Goal: Contribute content: Contribute content

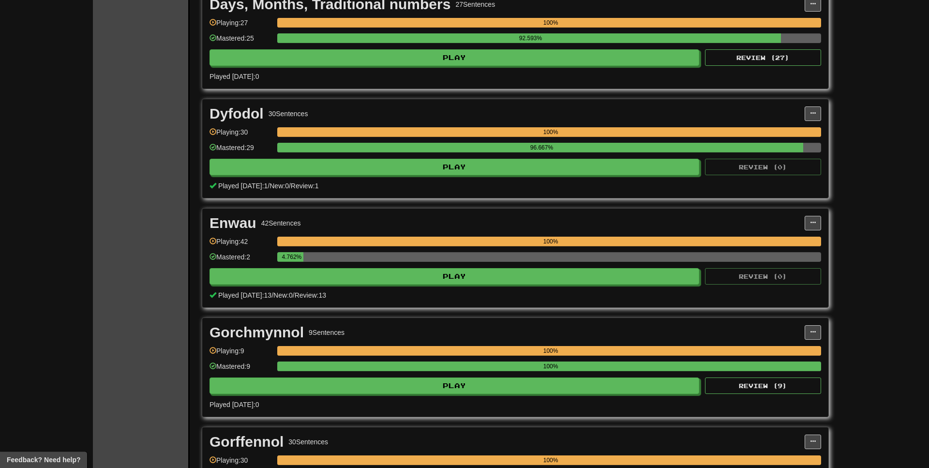
scroll to position [889, 0]
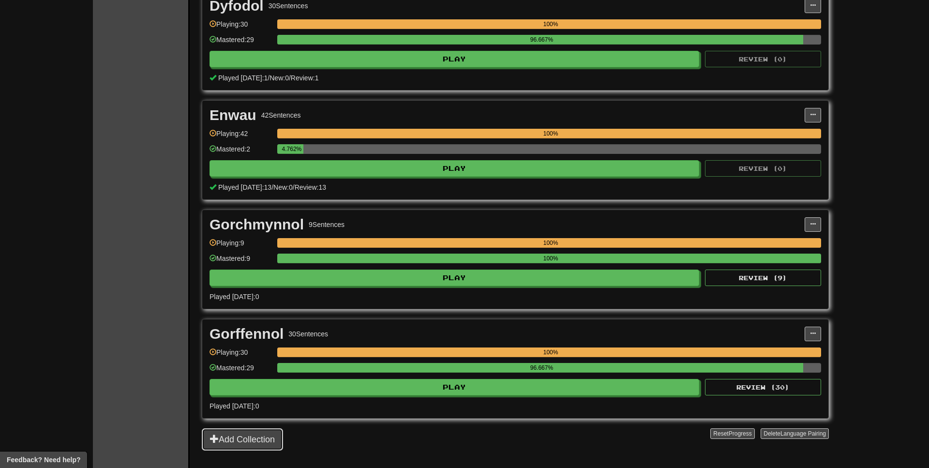
click at [225, 440] on button "Add Collection" at bounding box center [242, 439] width 81 height 22
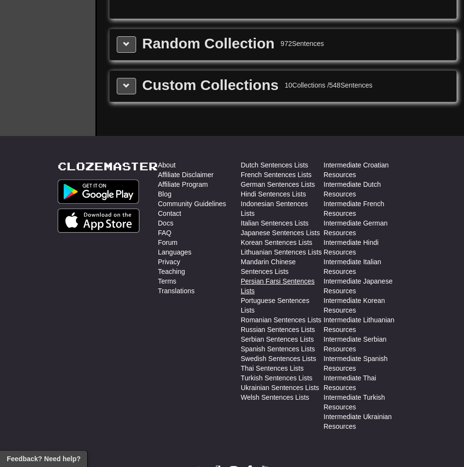
scroll to position [1122, 0]
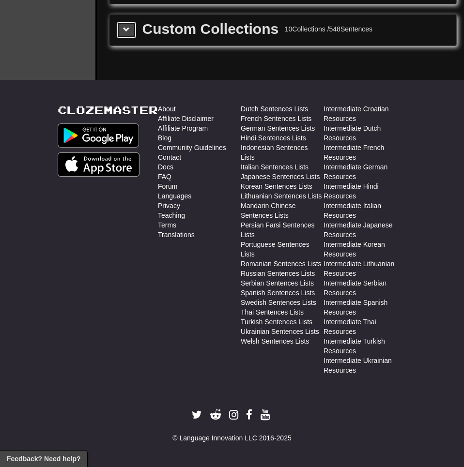
click at [126, 31] on span at bounding box center [126, 29] width 7 height 7
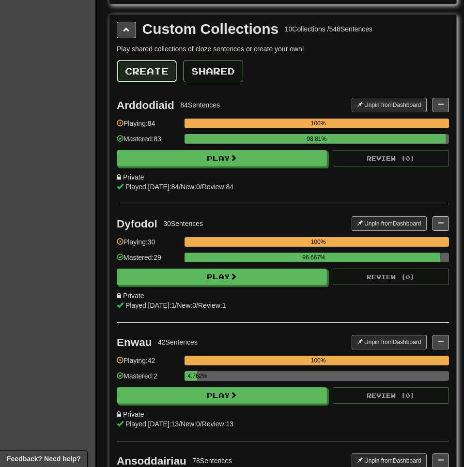
click at [150, 68] on button "Create" at bounding box center [147, 71] width 60 height 22
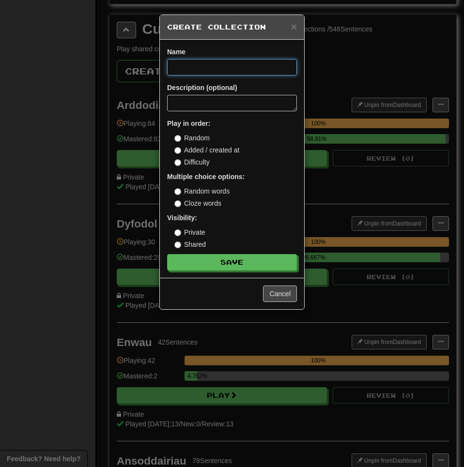
click at [195, 69] on input at bounding box center [232, 67] width 130 height 16
paste input "**********"
type input "**********"
click at [190, 155] on div "Random Added / created at Difficulty" at bounding box center [235, 150] width 122 height 34
click at [194, 164] on label "Difficulty" at bounding box center [191, 162] width 35 height 10
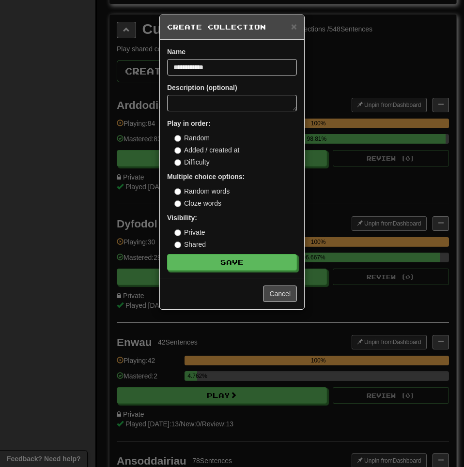
click at [192, 140] on label "Random" at bounding box center [191, 138] width 35 height 10
click at [194, 198] on label "Cloze words" at bounding box center [197, 203] width 47 height 10
click at [230, 257] on button "Save" at bounding box center [232, 263] width 130 height 16
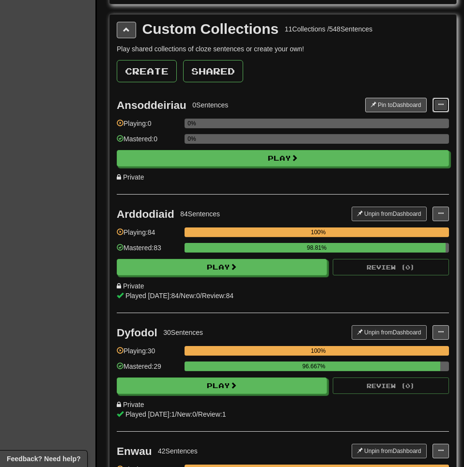
click at [439, 102] on span at bounding box center [441, 105] width 6 height 6
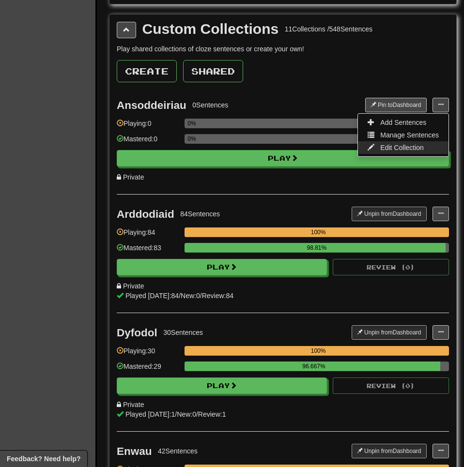
click at [389, 148] on span "Edit Collection" at bounding box center [402, 148] width 44 height 8
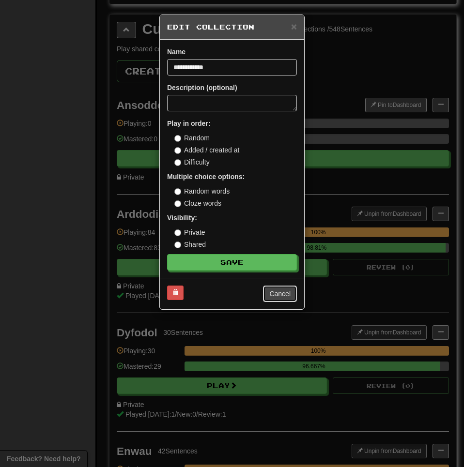
click at [279, 287] on button "Cancel" at bounding box center [280, 294] width 34 height 16
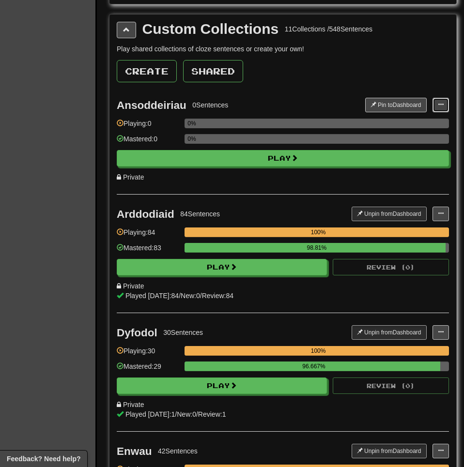
click at [439, 106] on span at bounding box center [441, 105] width 6 height 6
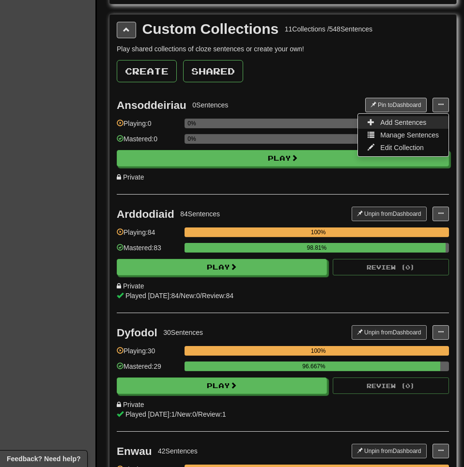
click at [393, 124] on span "Add Sentences" at bounding box center [403, 123] width 46 height 8
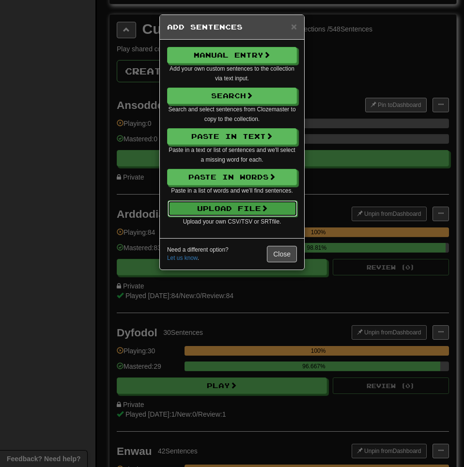
click at [223, 212] on button "Upload File" at bounding box center [232, 208] width 130 height 16
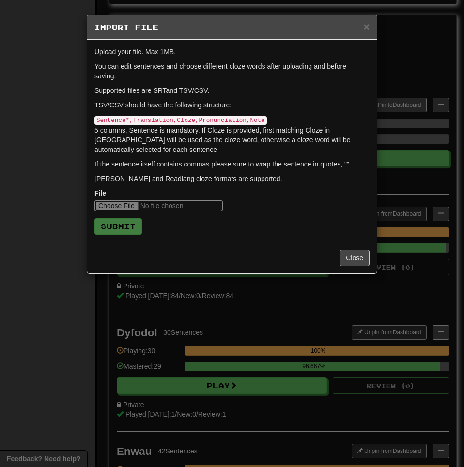
click at [122, 204] on input "file" at bounding box center [158, 205] width 128 height 11
type input "**********"
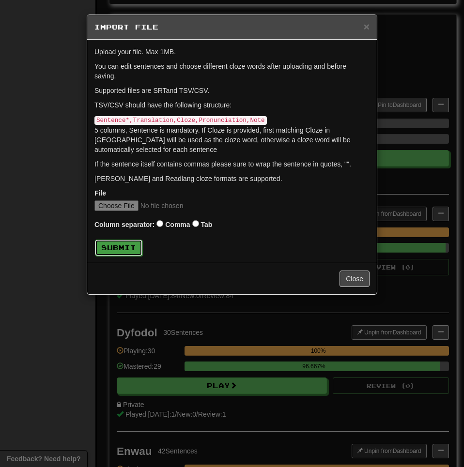
click at [108, 241] on button "Submit" at bounding box center [118, 248] width 47 height 16
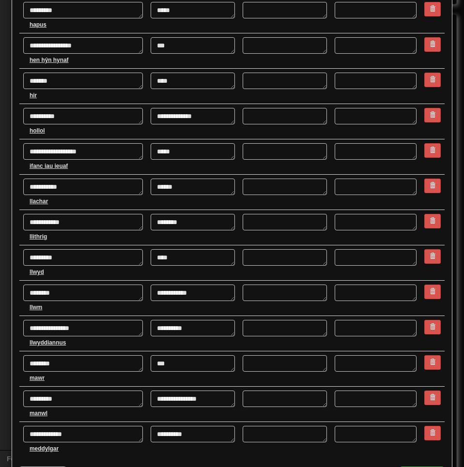
scroll to position [1486, 0]
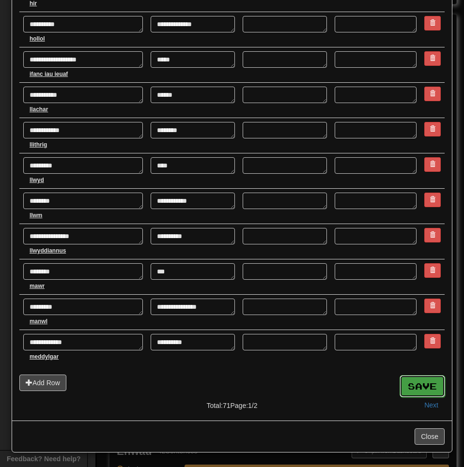
click at [424, 389] on button "Save" at bounding box center [421, 386] width 45 height 22
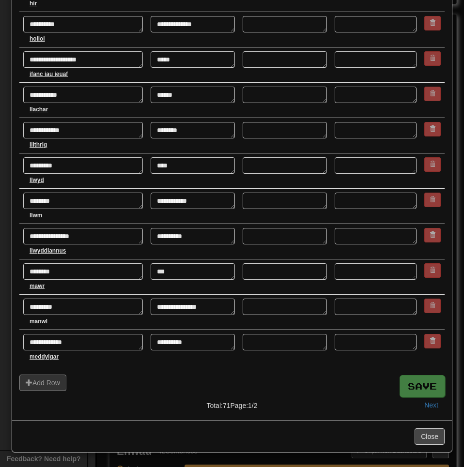
type textarea "*"
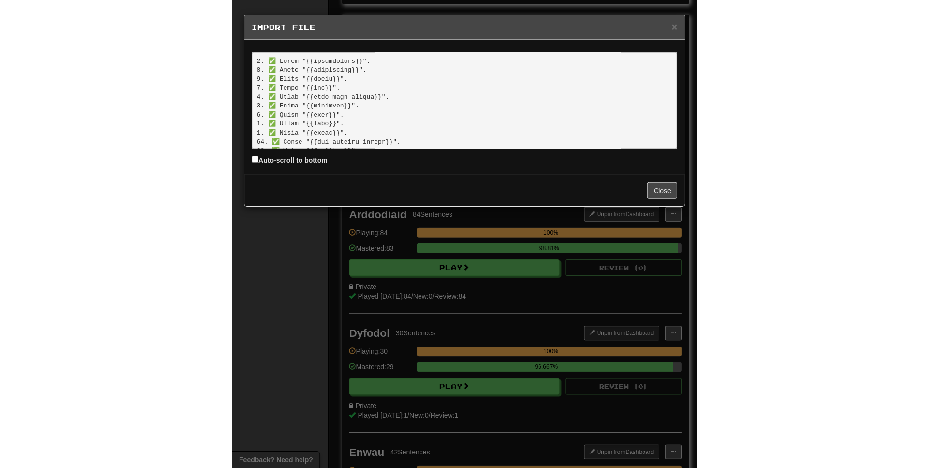
scroll to position [560, 0]
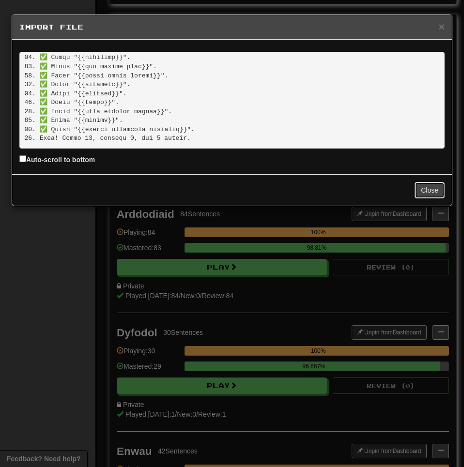
click at [434, 187] on button "Close" at bounding box center [429, 190] width 30 height 16
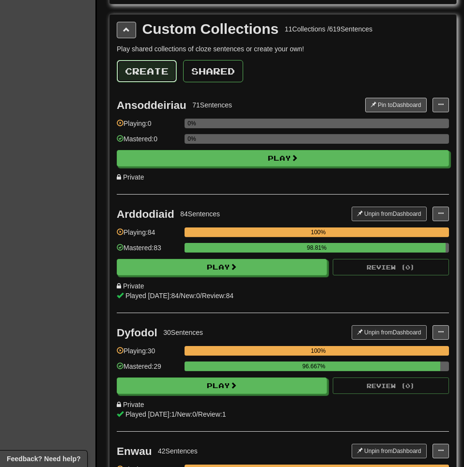
click at [141, 70] on button "Create" at bounding box center [147, 71] width 60 height 22
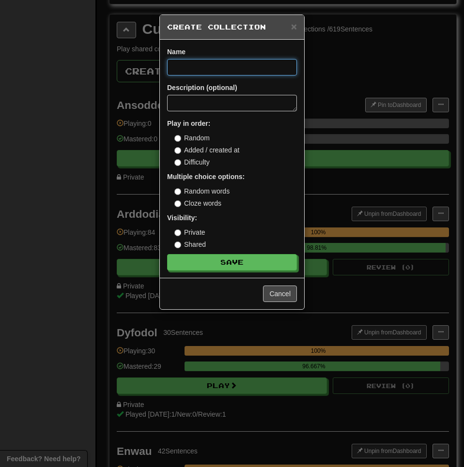
click at [182, 74] on input at bounding box center [232, 67] width 130 height 16
paste input "******"
type input "******"
click at [202, 204] on label "Cloze words" at bounding box center [197, 203] width 47 height 10
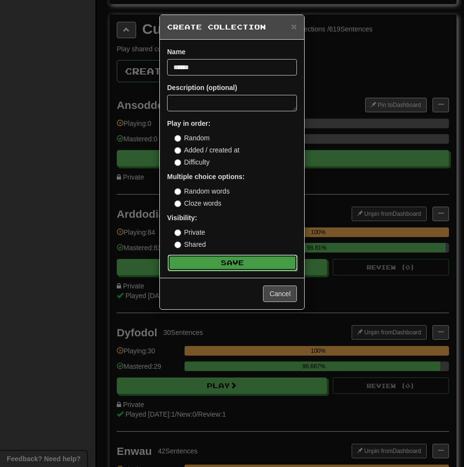
click at [237, 268] on button "Save" at bounding box center [232, 263] width 130 height 16
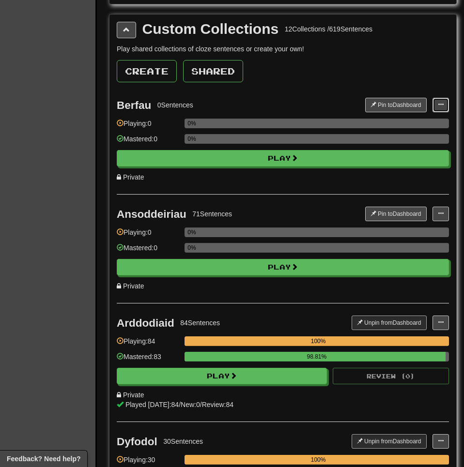
click at [438, 108] on button at bounding box center [440, 105] width 16 height 15
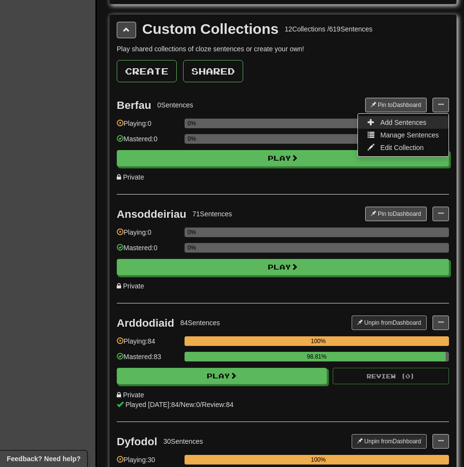
click at [391, 122] on span "Add Sentences" at bounding box center [403, 123] width 46 height 8
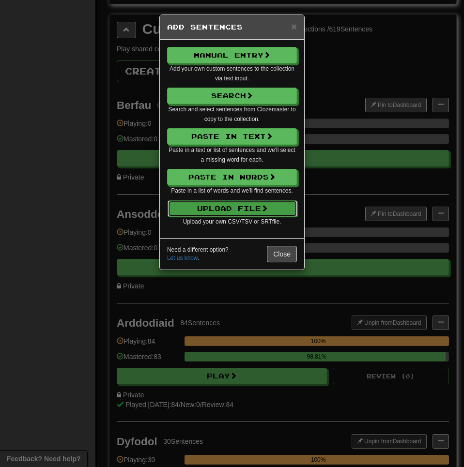
click at [248, 212] on button "Upload File" at bounding box center [232, 208] width 130 height 16
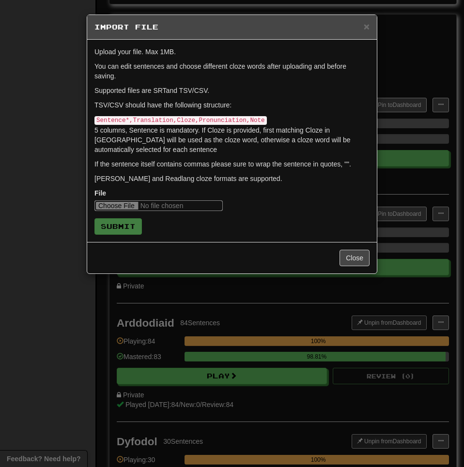
click at [119, 206] on input "file" at bounding box center [158, 205] width 128 height 11
type input "**********"
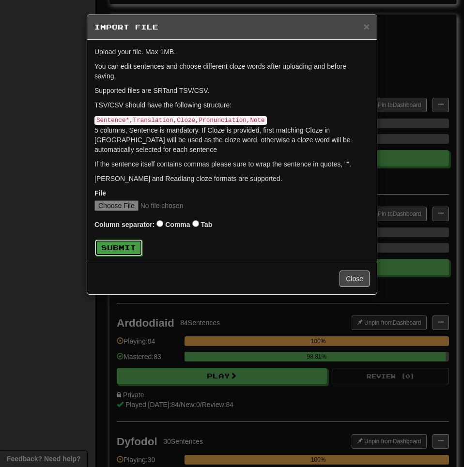
click at [127, 253] on button "Submit" at bounding box center [118, 248] width 47 height 16
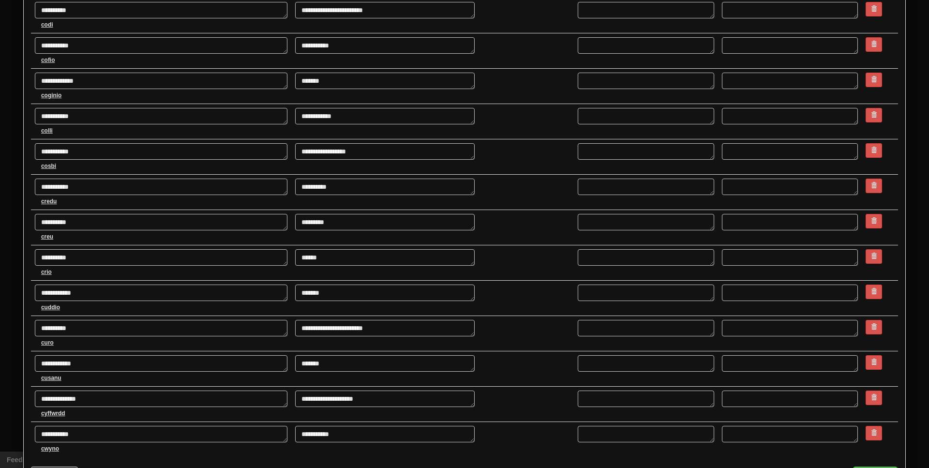
scroll to position [1485, 0]
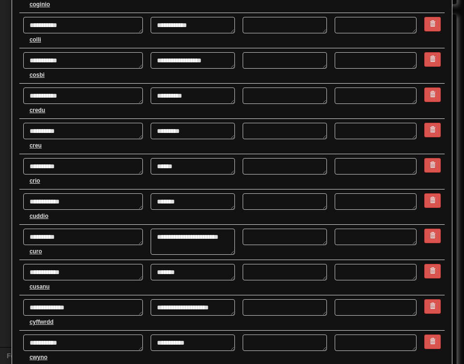
type textarea "*"
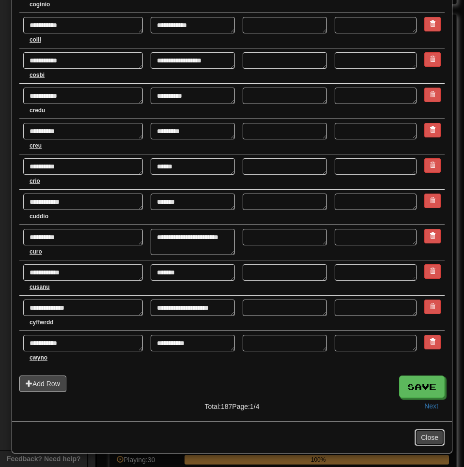
click at [428, 439] on button "Close" at bounding box center [429, 437] width 30 height 16
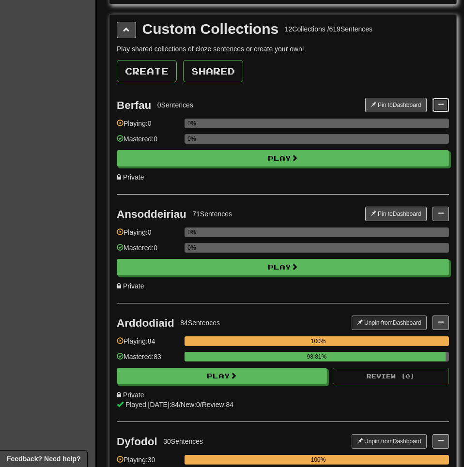
click at [439, 104] on span at bounding box center [441, 105] width 6 height 6
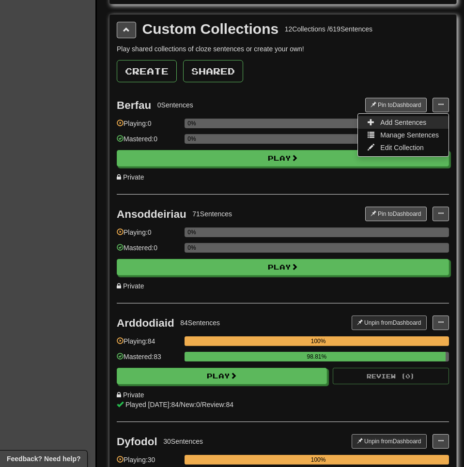
click at [379, 119] on link "Add Sentences" at bounding box center [403, 122] width 91 height 13
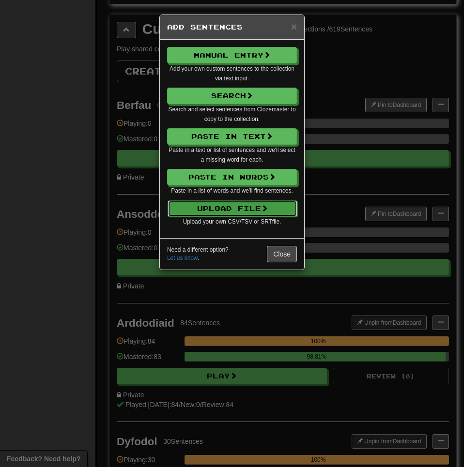
click at [198, 214] on button "Upload File" at bounding box center [232, 208] width 130 height 16
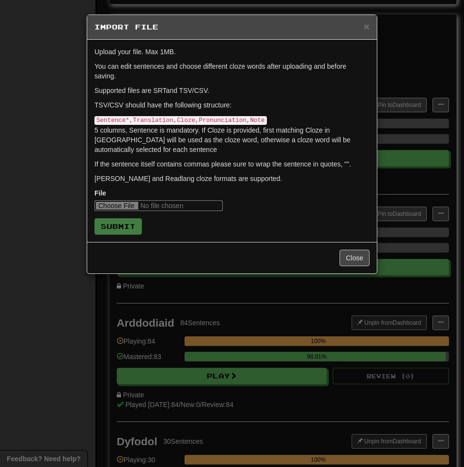
click at [121, 203] on input "file" at bounding box center [158, 205] width 128 height 11
type input "**********"
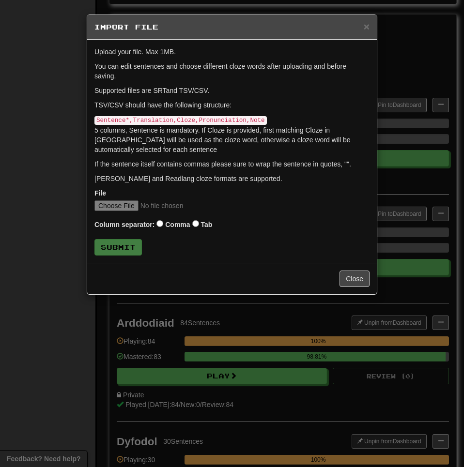
click at [203, 226] on label "Tab" at bounding box center [206, 225] width 12 height 10
click at [130, 255] on div "Upload your file. Max 1MB. You can edit sentences and choose different cloze wo…" at bounding box center [231, 151] width 289 height 223
click at [128, 248] on button "Submit" at bounding box center [118, 248] width 47 height 16
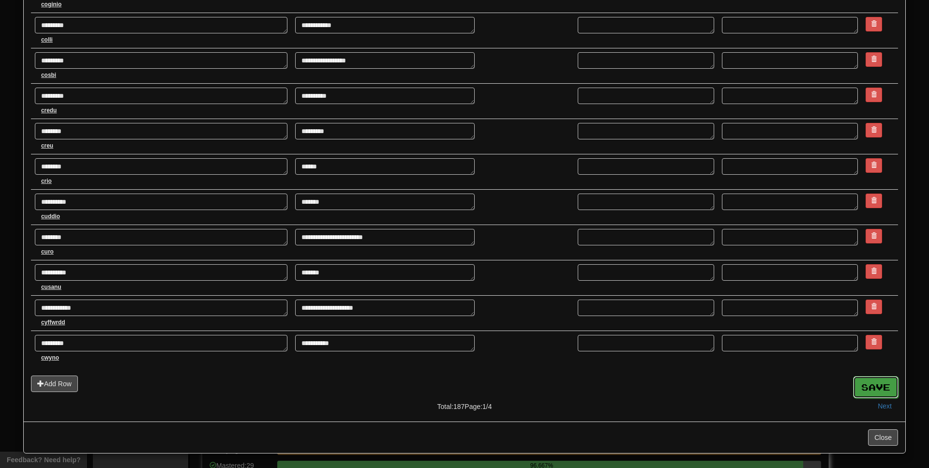
click at [872, 393] on button "Save" at bounding box center [875, 387] width 45 height 22
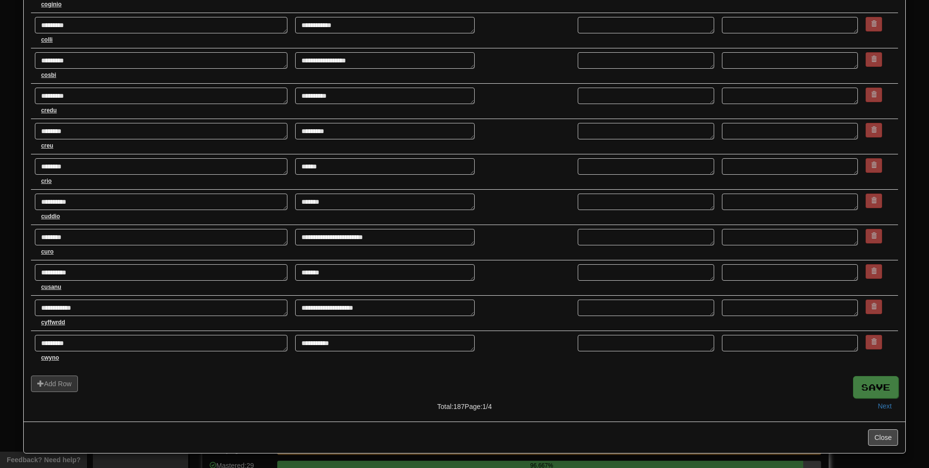
type textarea "*"
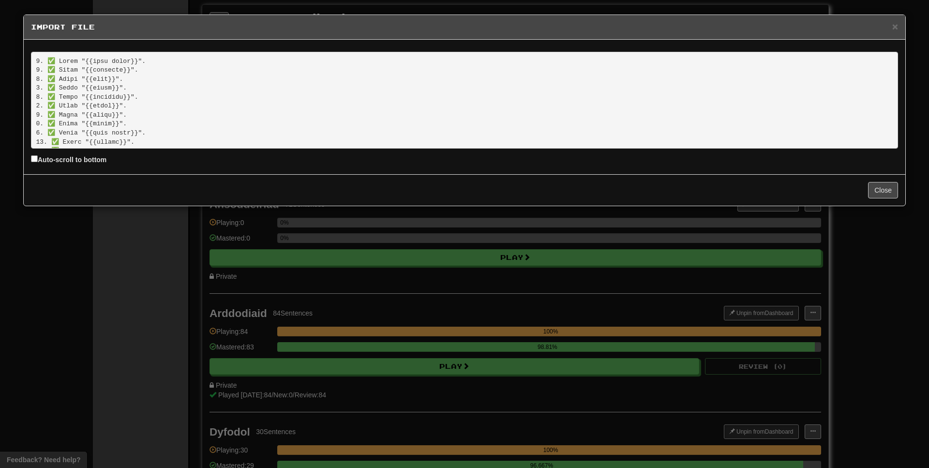
scroll to position [1603, 0]
click at [878, 191] on button "Close" at bounding box center [883, 190] width 30 height 16
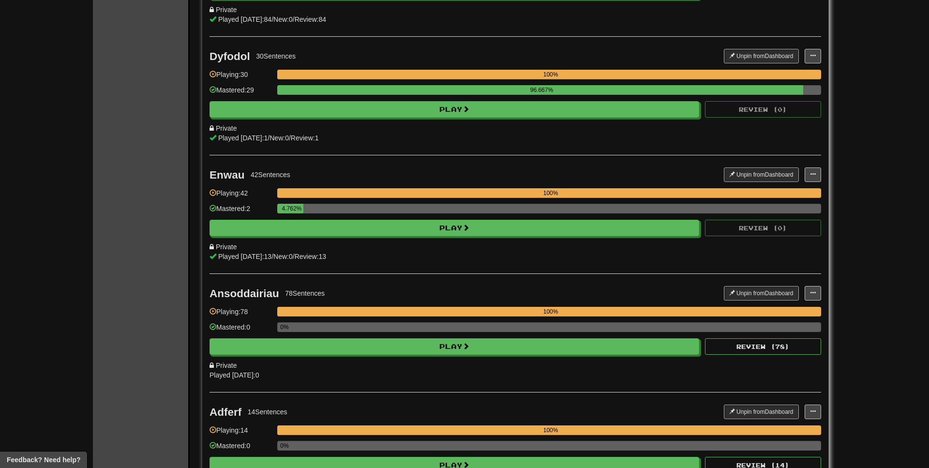
scroll to position [1517, 0]
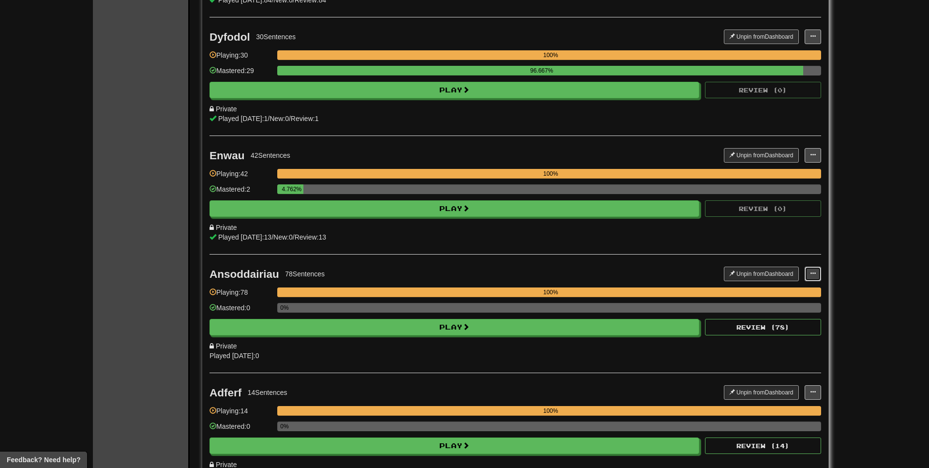
click at [819, 275] on button at bounding box center [813, 274] width 16 height 15
click at [777, 318] on span "Edit Collection" at bounding box center [775, 317] width 44 height 8
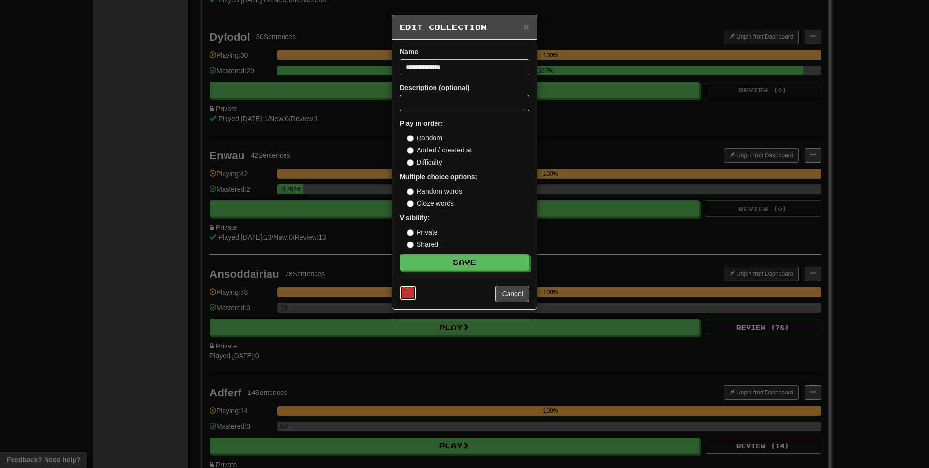
click at [411, 293] on button at bounding box center [408, 293] width 16 height 15
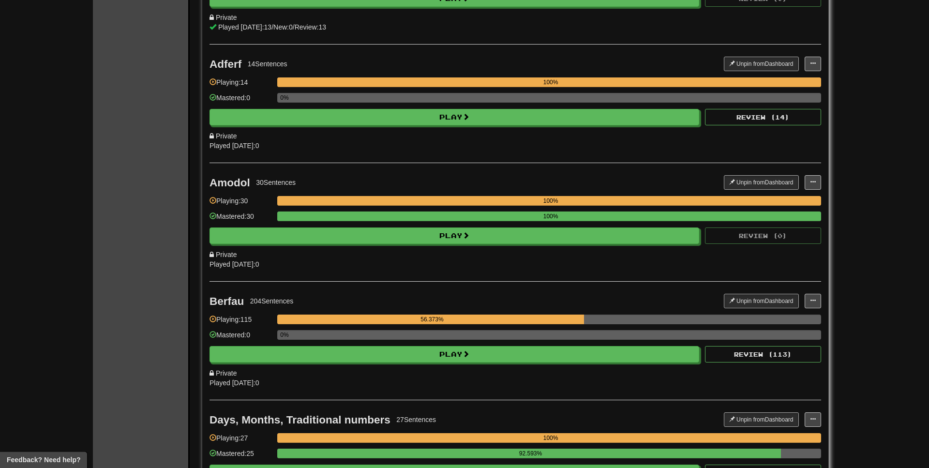
scroll to position [1764, 0]
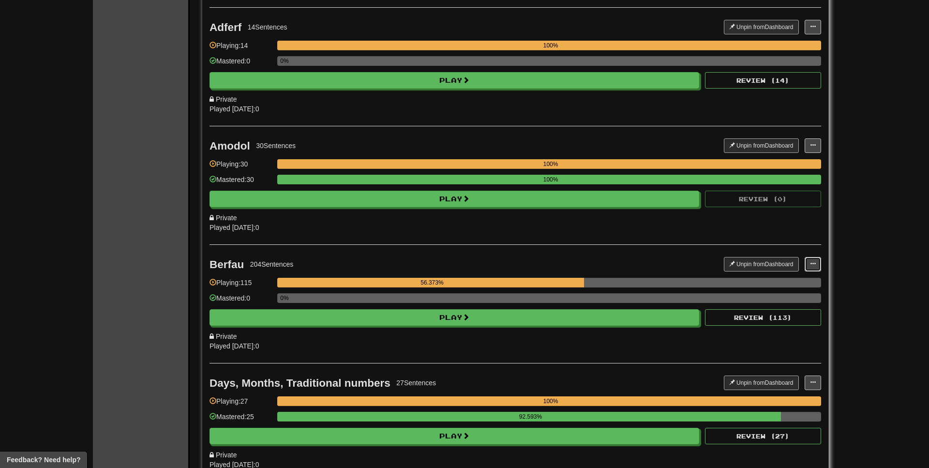
click at [807, 262] on button at bounding box center [813, 264] width 16 height 15
click at [808, 266] on button at bounding box center [813, 264] width 16 height 15
click at [754, 304] on span "Edit Collection" at bounding box center [775, 307] width 44 height 8
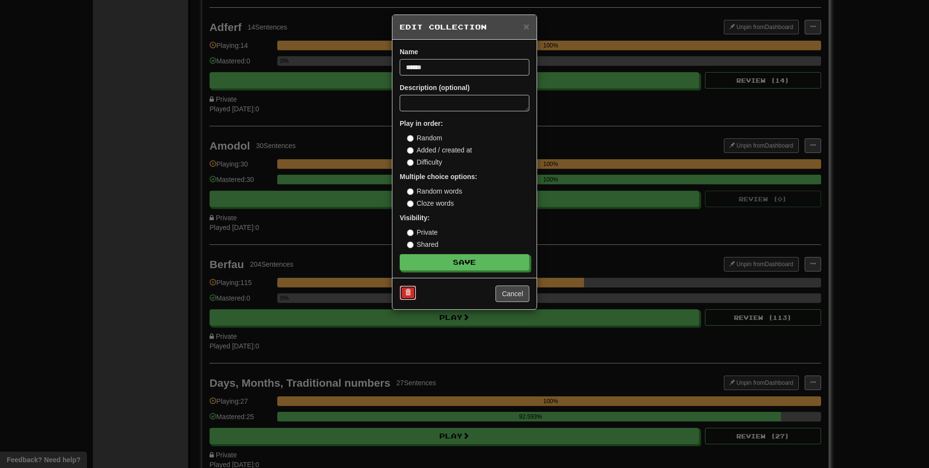
click at [403, 296] on button at bounding box center [408, 293] width 16 height 15
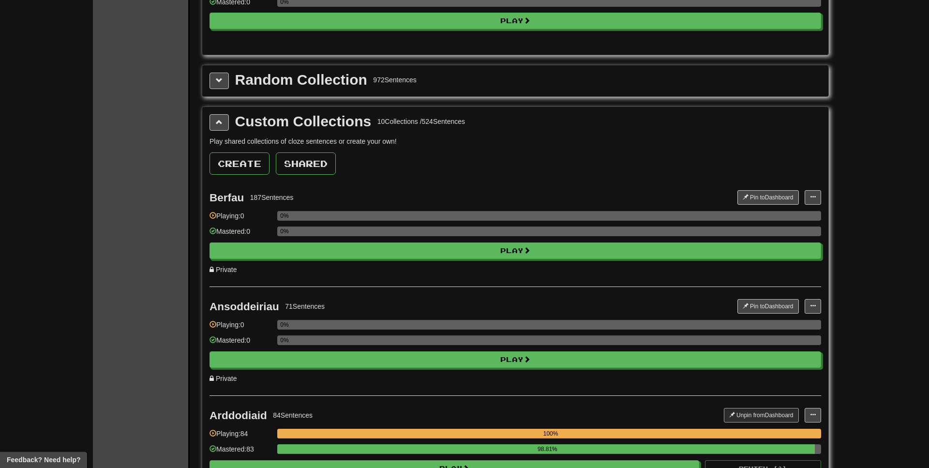
scroll to position [974, 0]
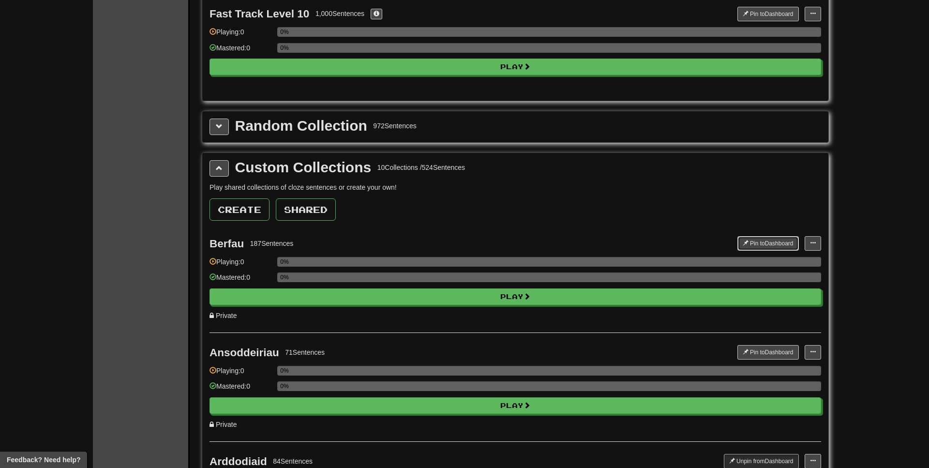
click at [767, 247] on button "Pin to Dashboard" at bounding box center [768, 243] width 61 height 15
click at [769, 352] on button "Pin to Dashboard" at bounding box center [768, 352] width 61 height 15
